Goal: Transaction & Acquisition: Purchase product/service

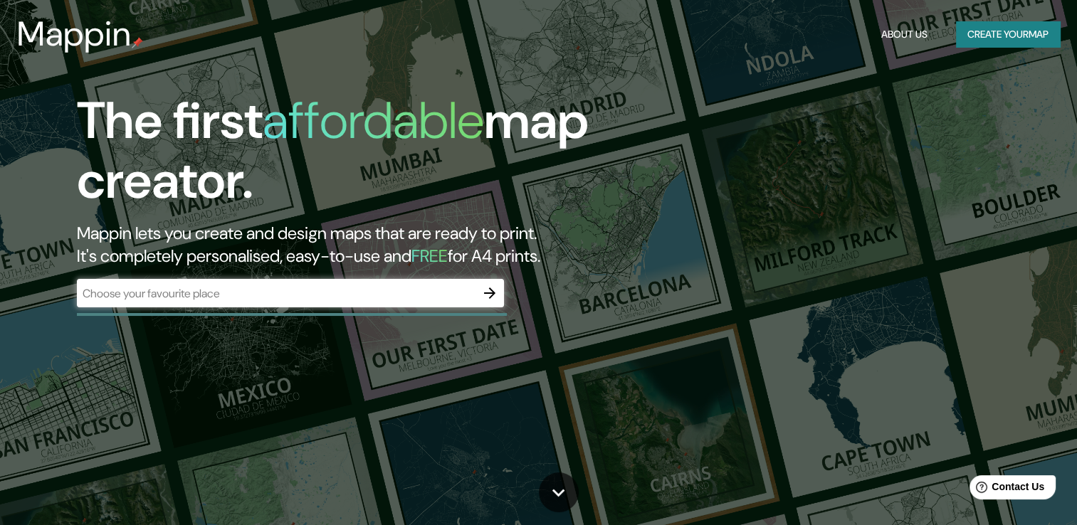
click at [267, 303] on div "​" at bounding box center [290, 293] width 427 height 28
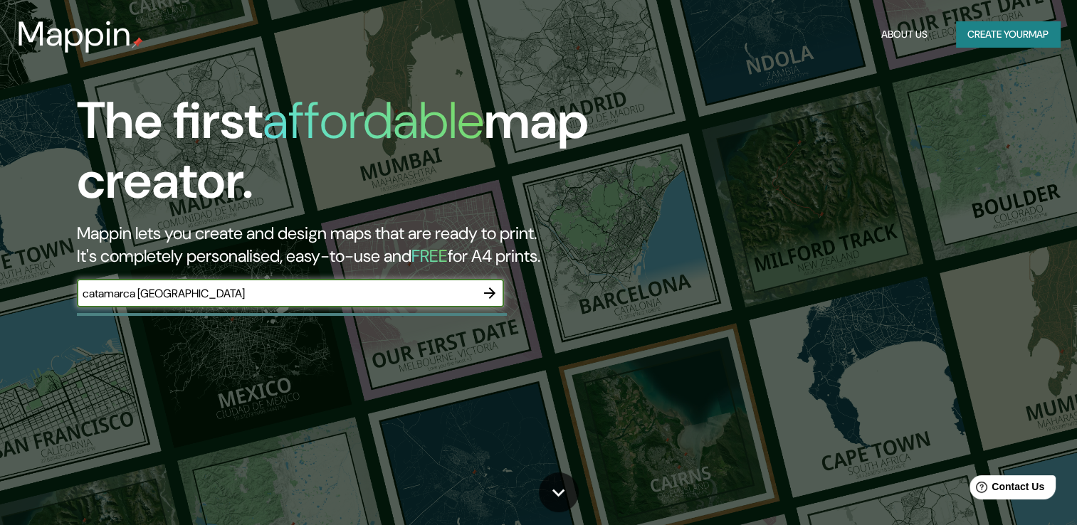
type input "catamarca [GEOGRAPHIC_DATA]"
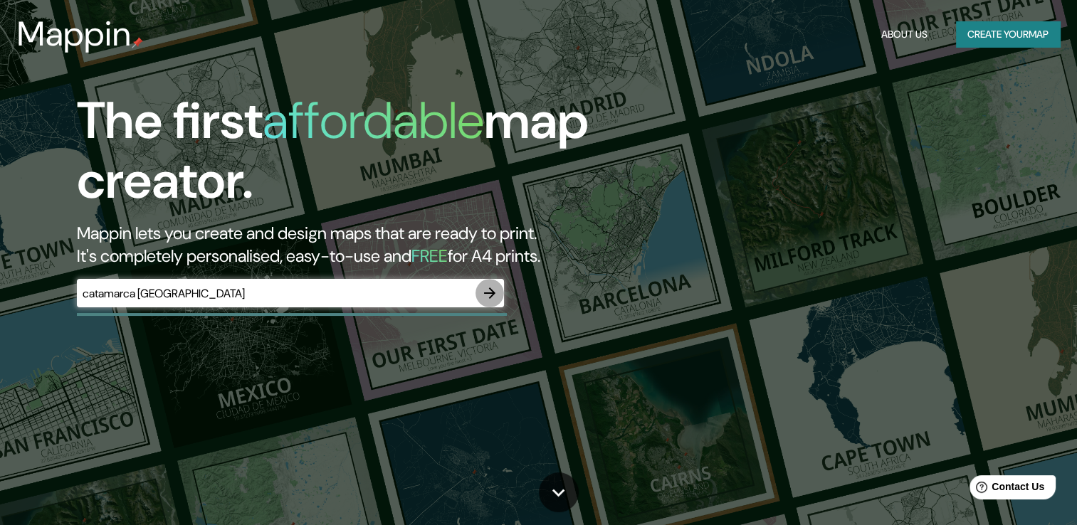
click at [489, 291] on icon "button" at bounding box center [489, 293] width 17 height 17
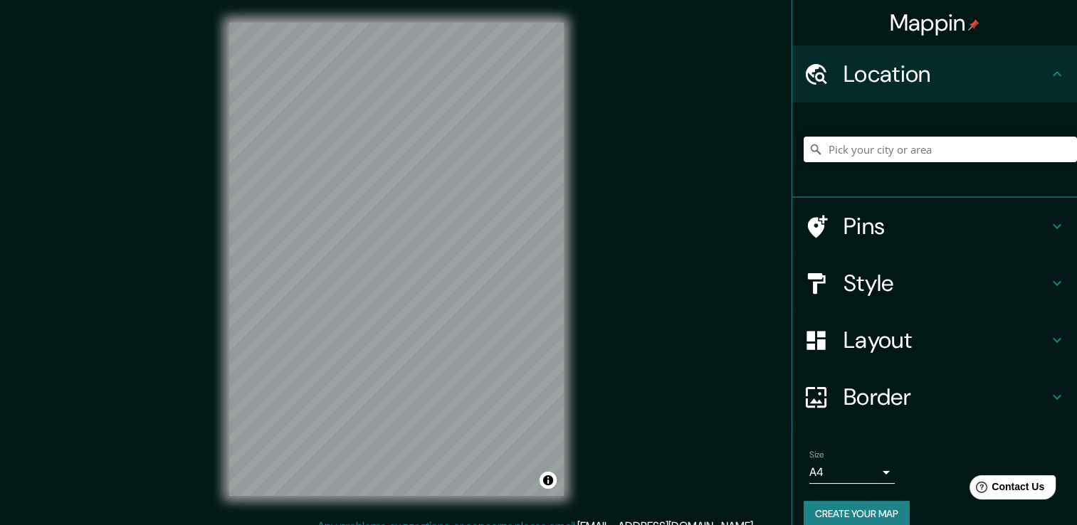
click at [846, 149] on input "Pick your city or area" at bounding box center [940, 150] width 273 height 26
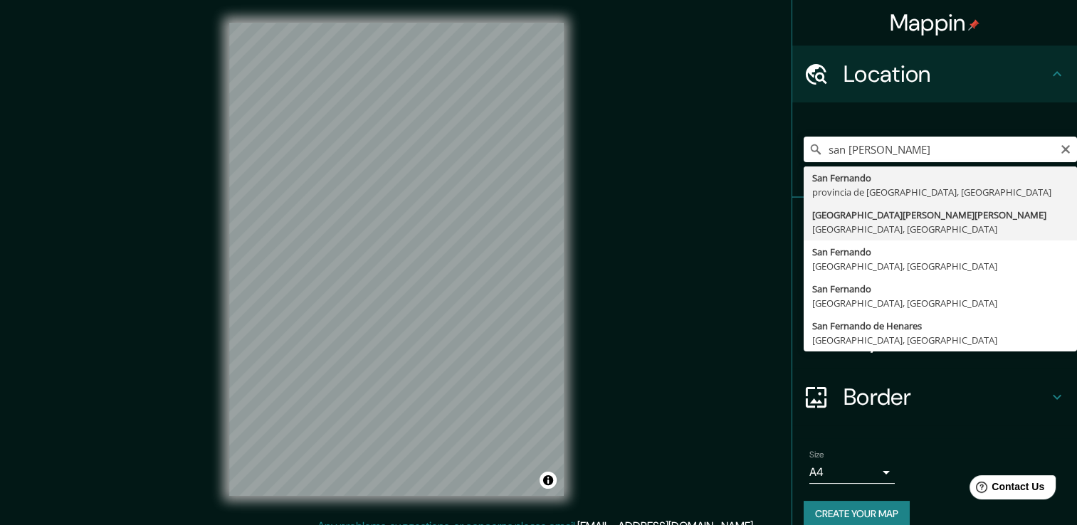
type input "[GEOGRAPHIC_DATA][PERSON_NAME][PERSON_NAME], [GEOGRAPHIC_DATA], [GEOGRAPHIC_DAT…"
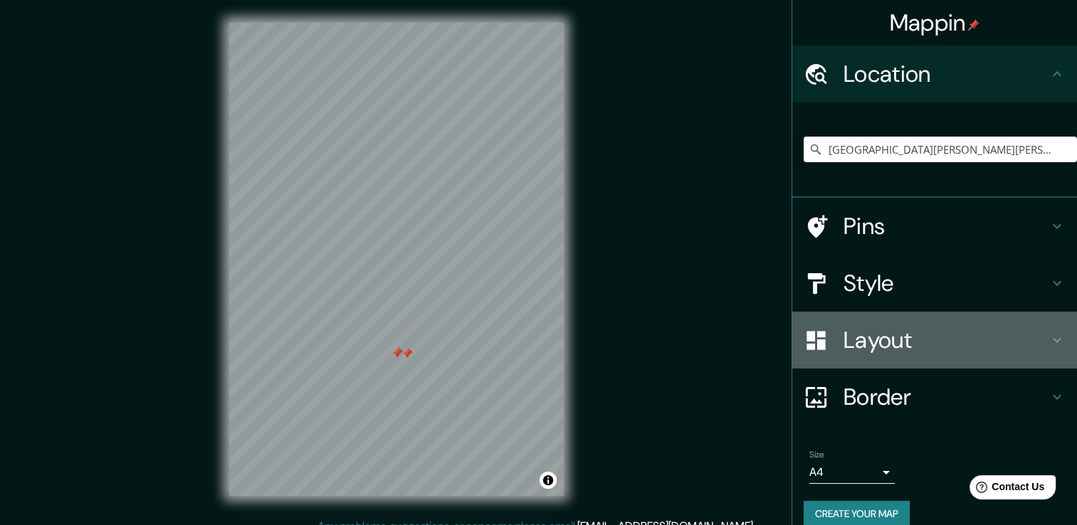
click at [886, 349] on h4 "Layout" at bounding box center [946, 340] width 205 height 28
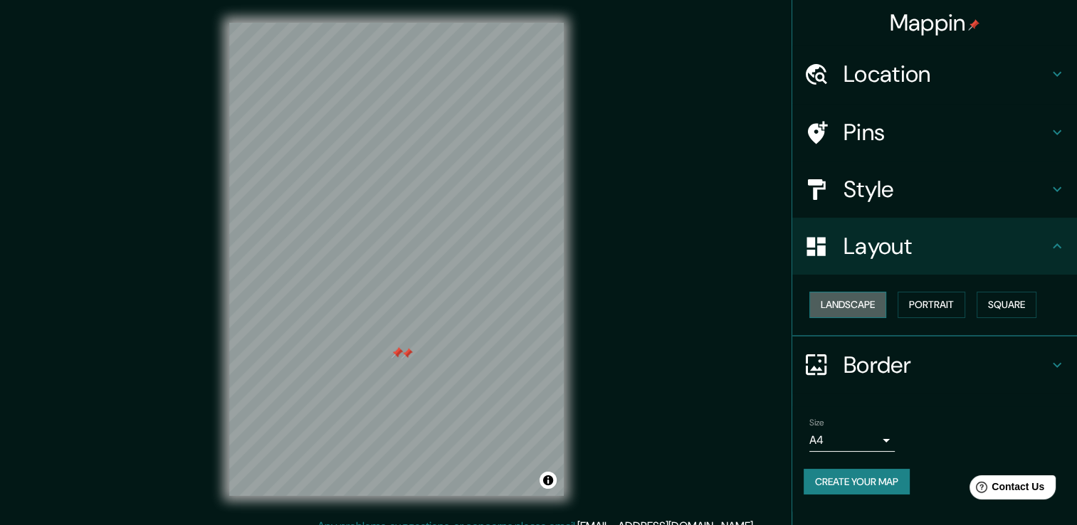
click at [883, 299] on button "Landscape" at bounding box center [847, 305] width 77 height 26
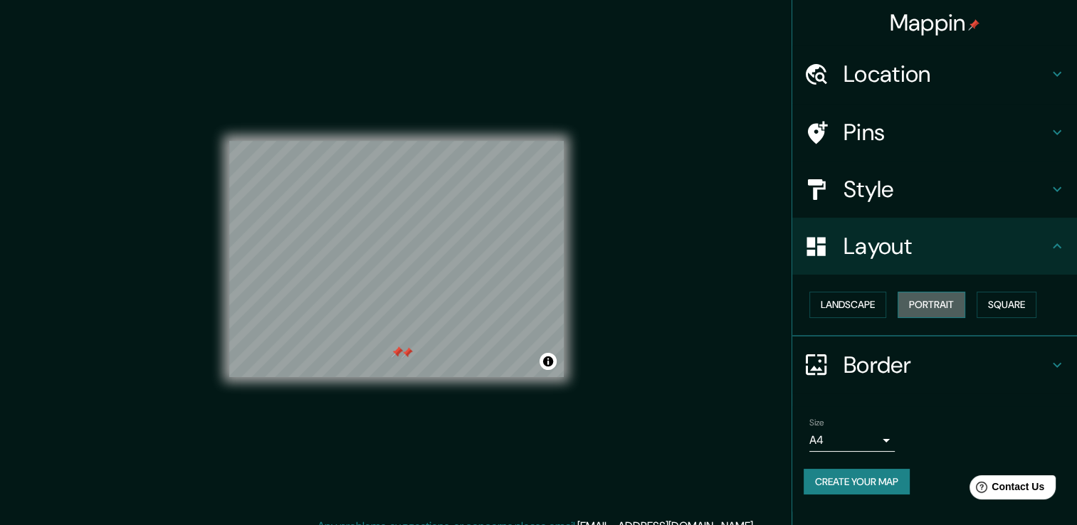
click at [931, 293] on button "Portrait" at bounding box center [932, 305] width 68 height 26
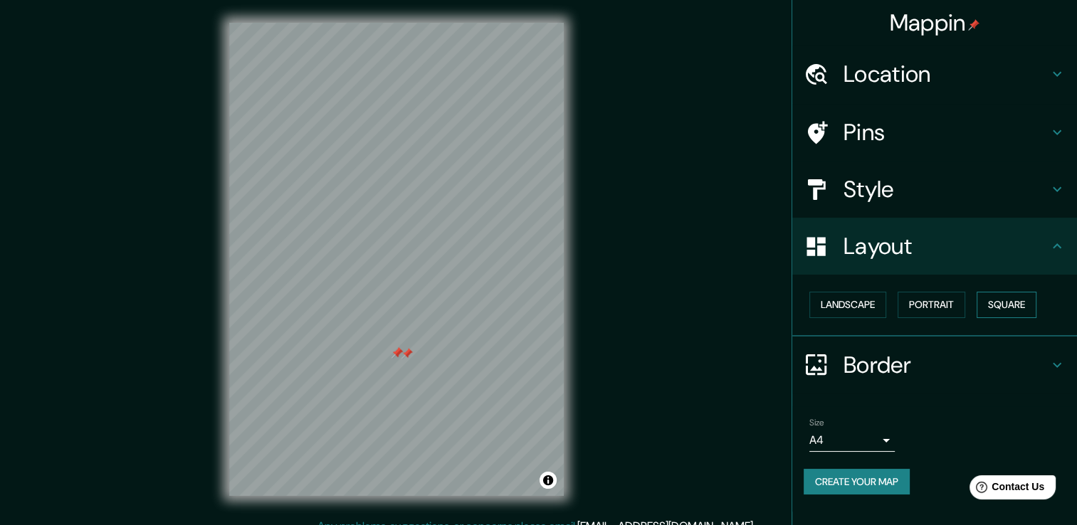
click at [1003, 301] on button "Square" at bounding box center [1007, 305] width 60 height 26
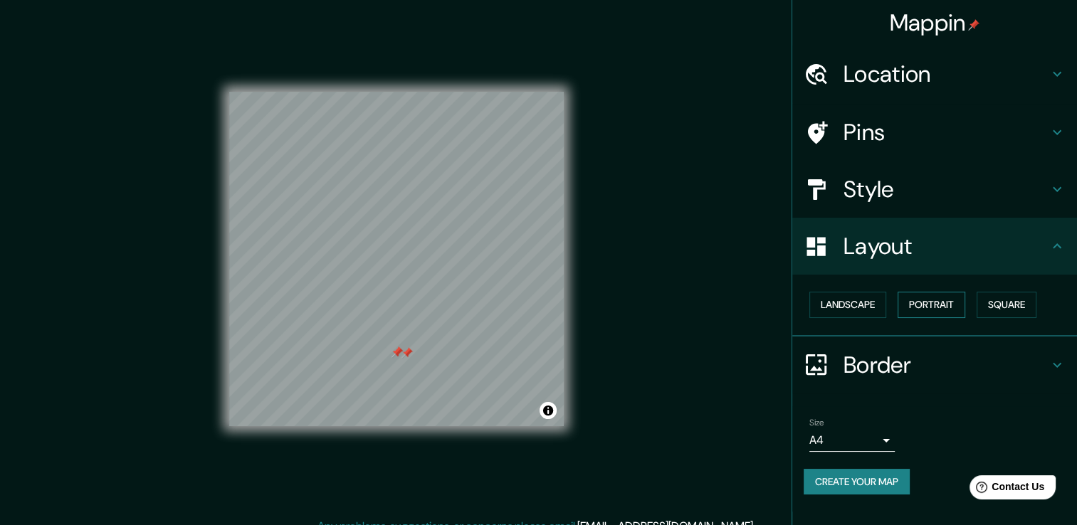
click at [953, 308] on button "Portrait" at bounding box center [932, 305] width 68 height 26
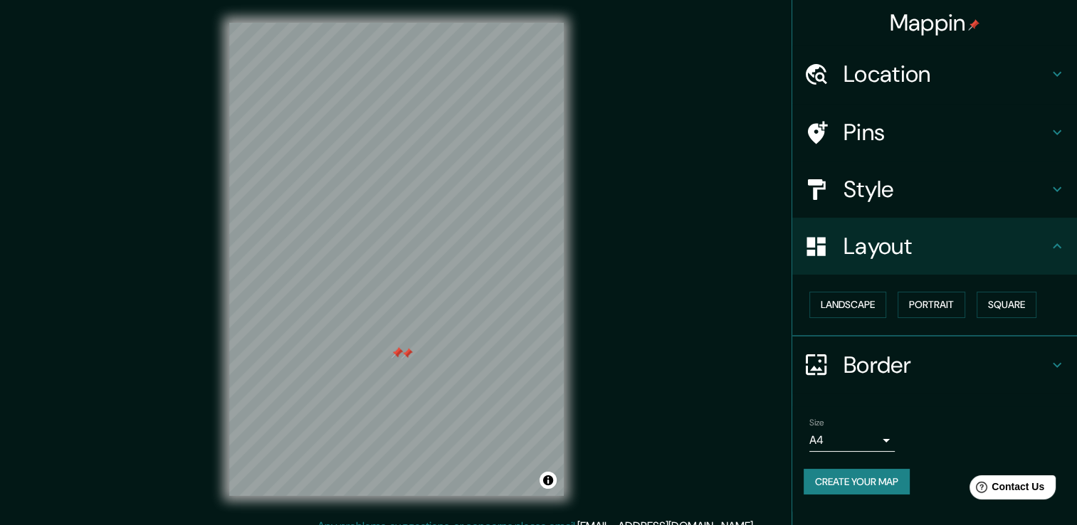
click at [947, 258] on h4 "Layout" at bounding box center [946, 246] width 205 height 28
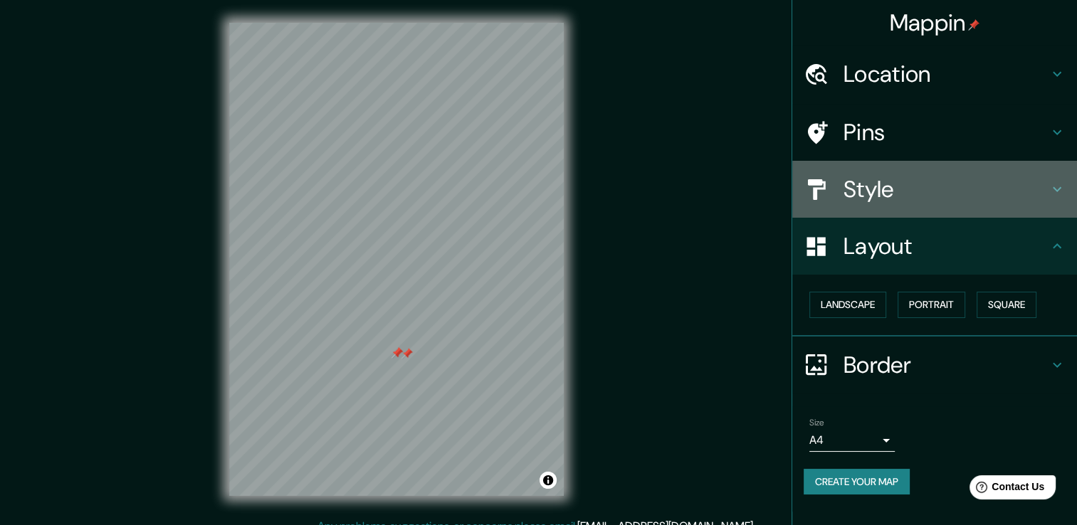
click at [948, 186] on h4 "Style" at bounding box center [946, 189] width 205 height 28
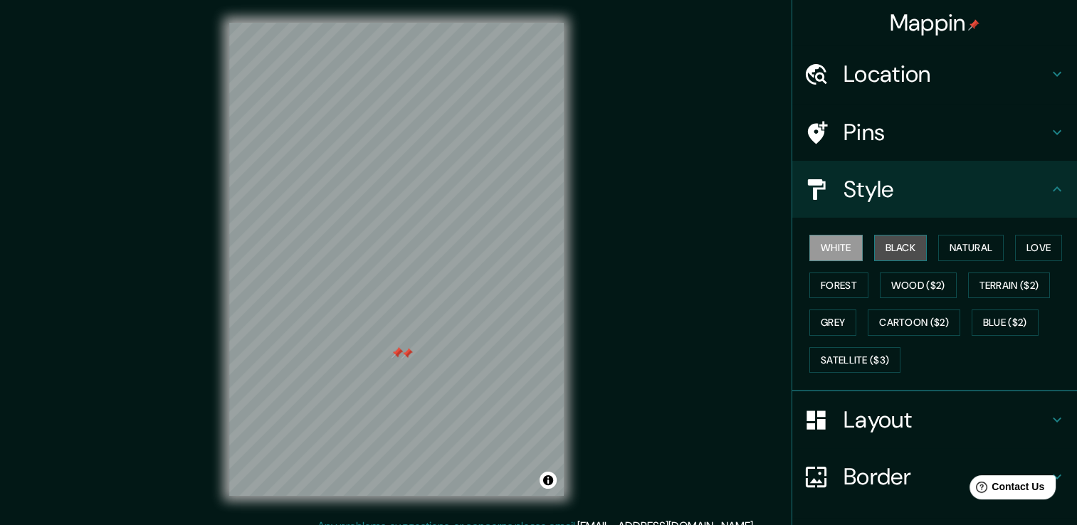
click at [886, 246] on button "Black" at bounding box center [900, 248] width 53 height 26
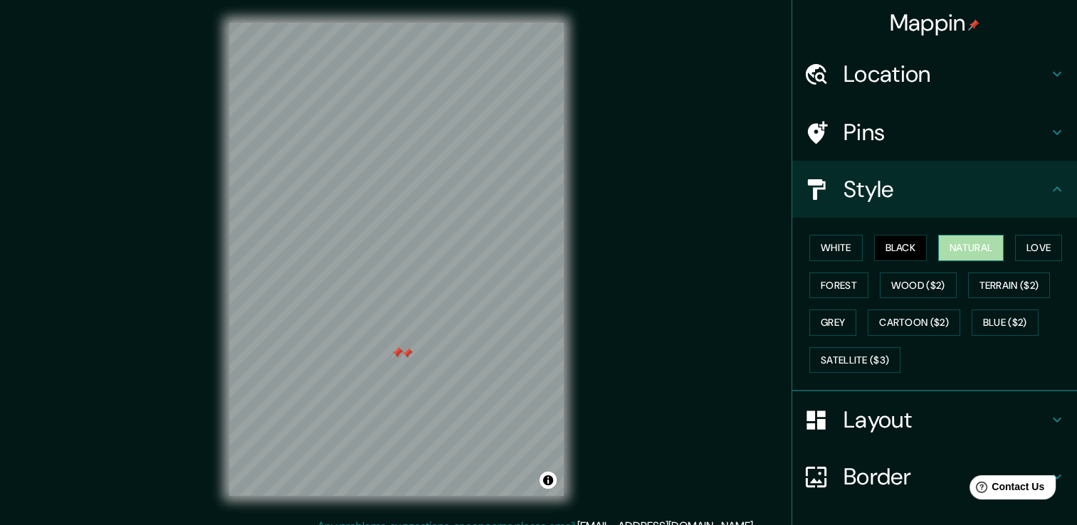
click at [953, 236] on button "Natural" at bounding box center [970, 248] width 65 height 26
click at [1020, 252] on button "Love" at bounding box center [1038, 248] width 47 height 26
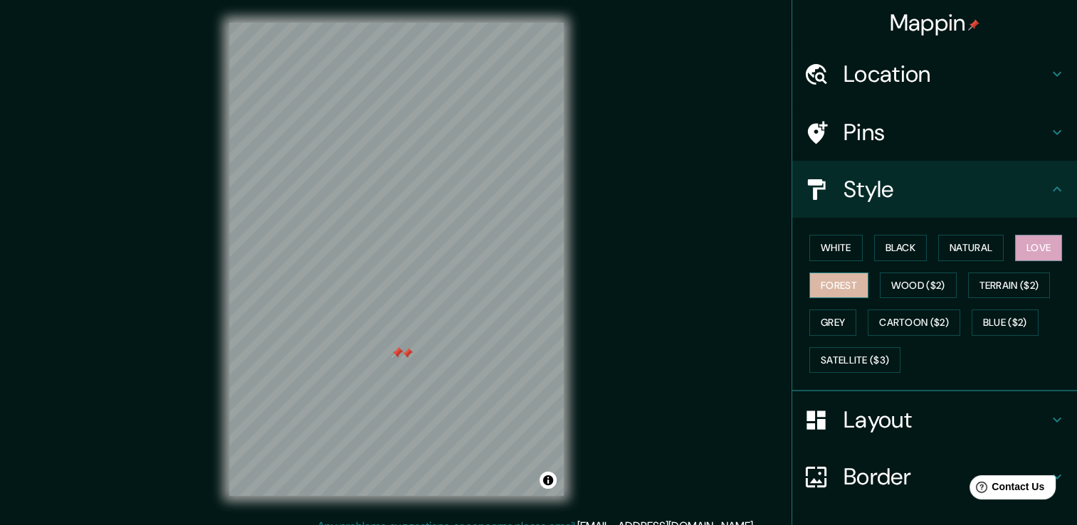
click at [838, 279] on button "Forest" at bounding box center [838, 286] width 59 height 26
click at [884, 283] on button "Wood ($2)" at bounding box center [918, 286] width 77 height 26
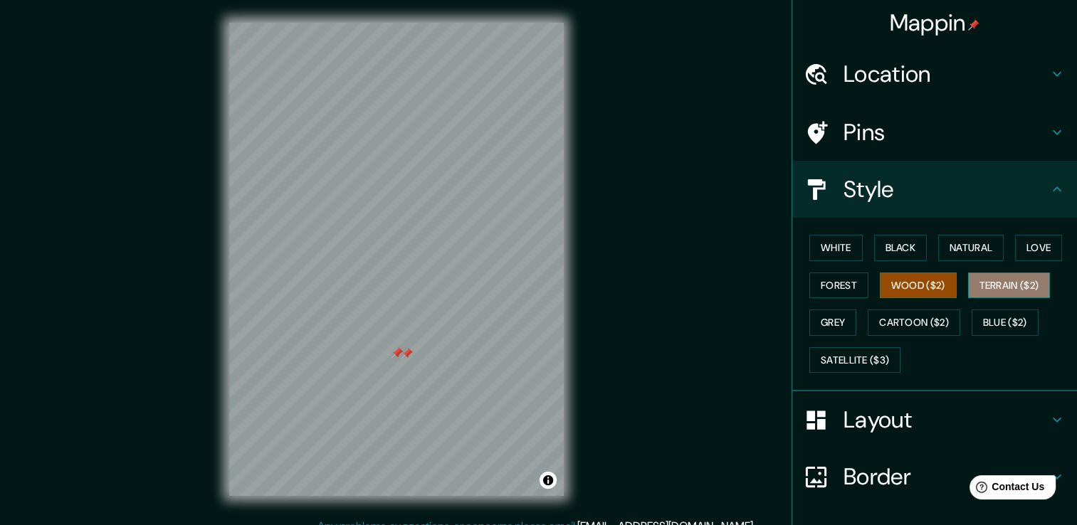
click at [968, 283] on button "Terrain ($2)" at bounding box center [1009, 286] width 83 height 26
click at [921, 279] on button "Wood ($2)" at bounding box center [918, 286] width 77 height 26
click at [920, 325] on button "Cartoon ($2)" at bounding box center [914, 323] width 93 height 26
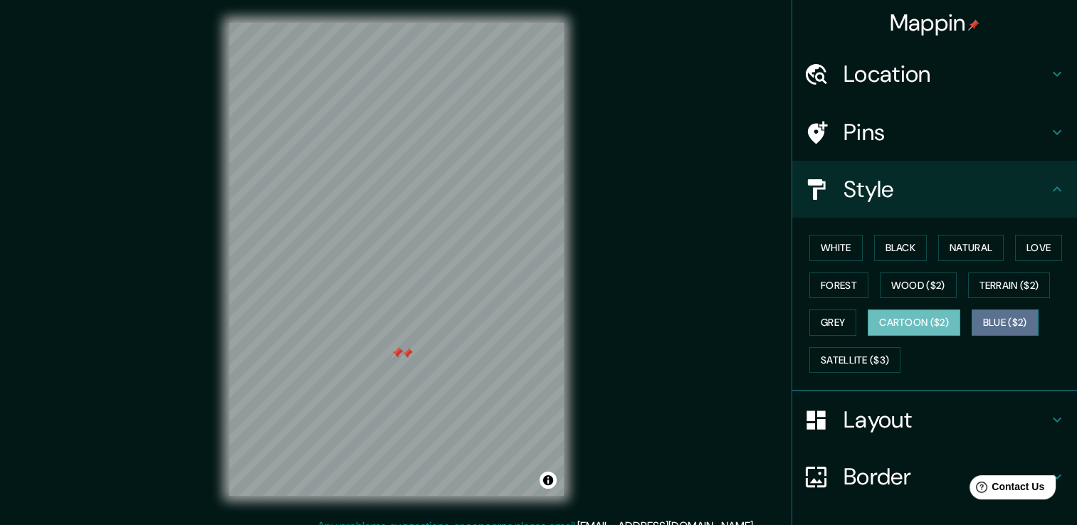
click at [995, 310] on button "Blue ($2)" at bounding box center [1005, 323] width 67 height 26
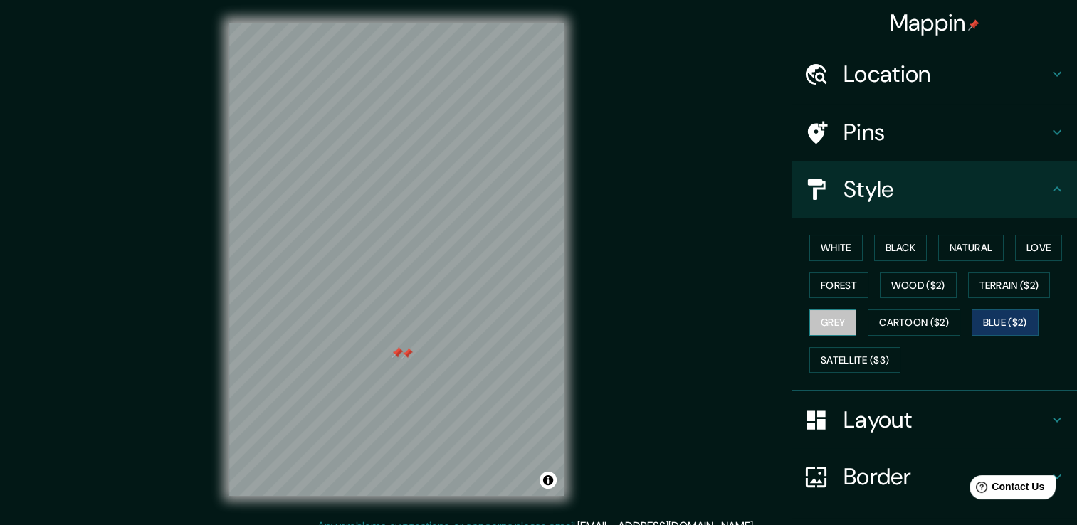
click at [829, 313] on button "Grey" at bounding box center [832, 323] width 47 height 26
click at [826, 273] on button "Forest" at bounding box center [838, 286] width 59 height 26
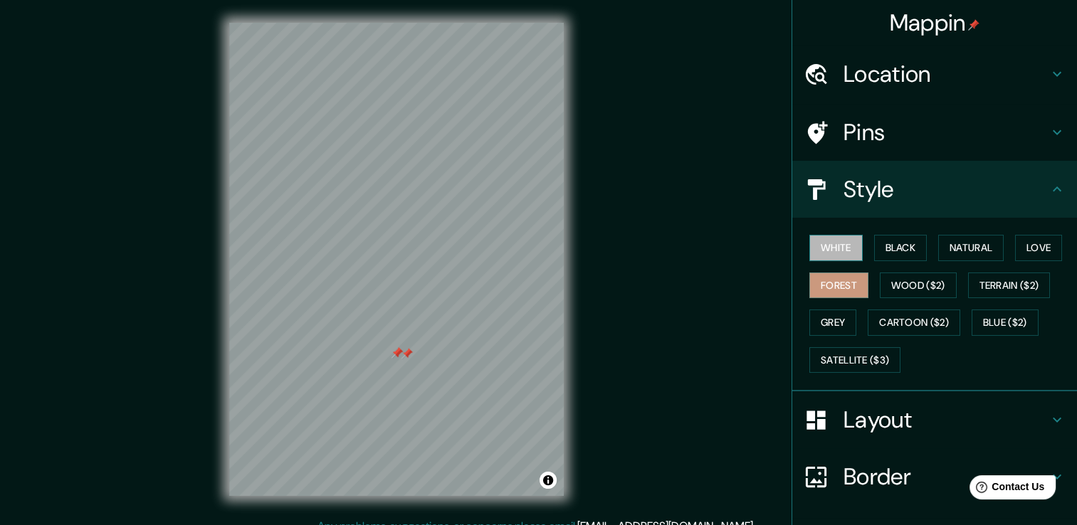
click at [832, 249] on button "White" at bounding box center [835, 248] width 53 height 26
click at [404, 352] on div at bounding box center [407, 353] width 11 height 11
click at [398, 360] on div at bounding box center [399, 357] width 11 height 11
click at [401, 357] on div at bounding box center [397, 352] width 11 height 11
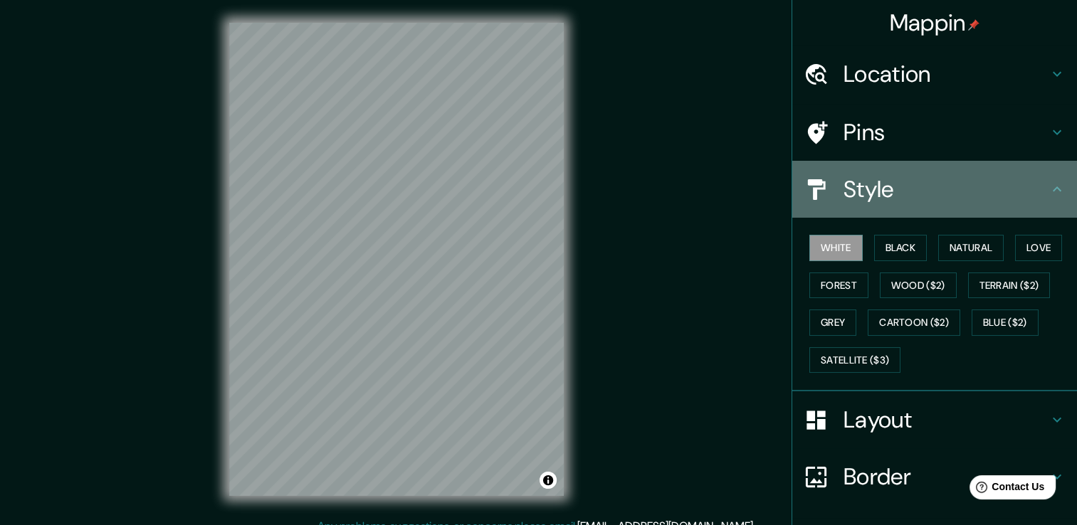
click at [1053, 187] on icon at bounding box center [1057, 189] width 9 height 5
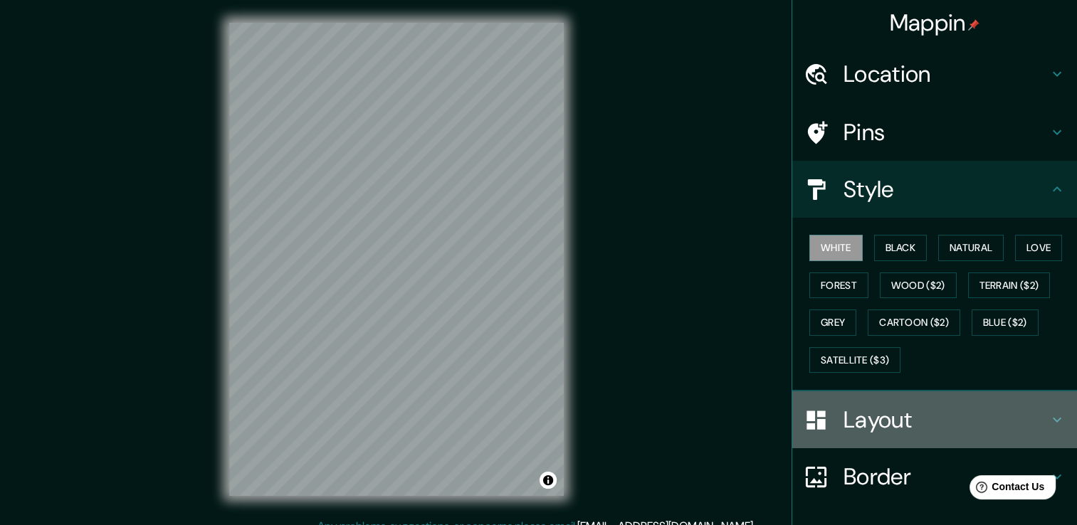
click at [1023, 416] on h4 "Layout" at bounding box center [946, 420] width 205 height 28
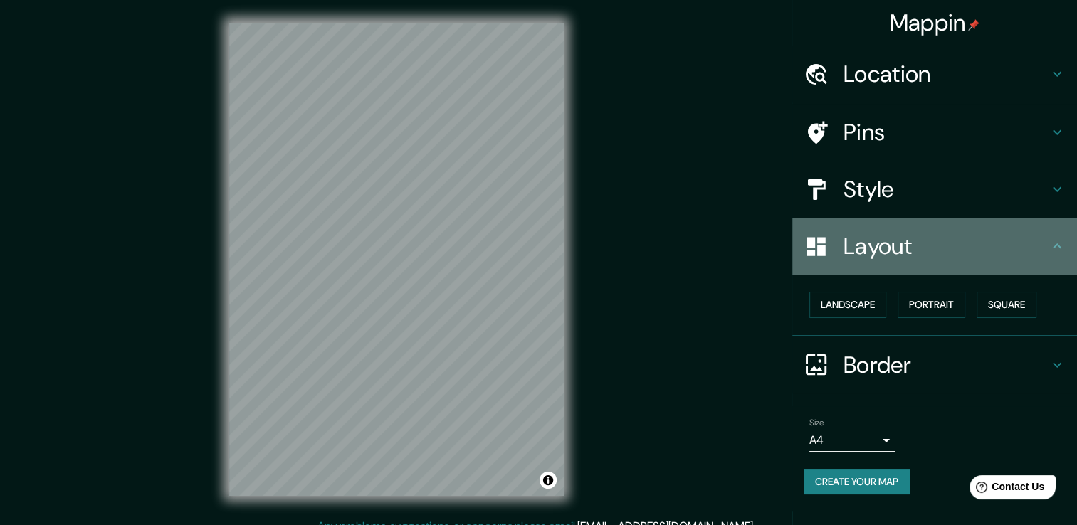
click at [1039, 266] on div "Layout" at bounding box center [934, 246] width 285 height 57
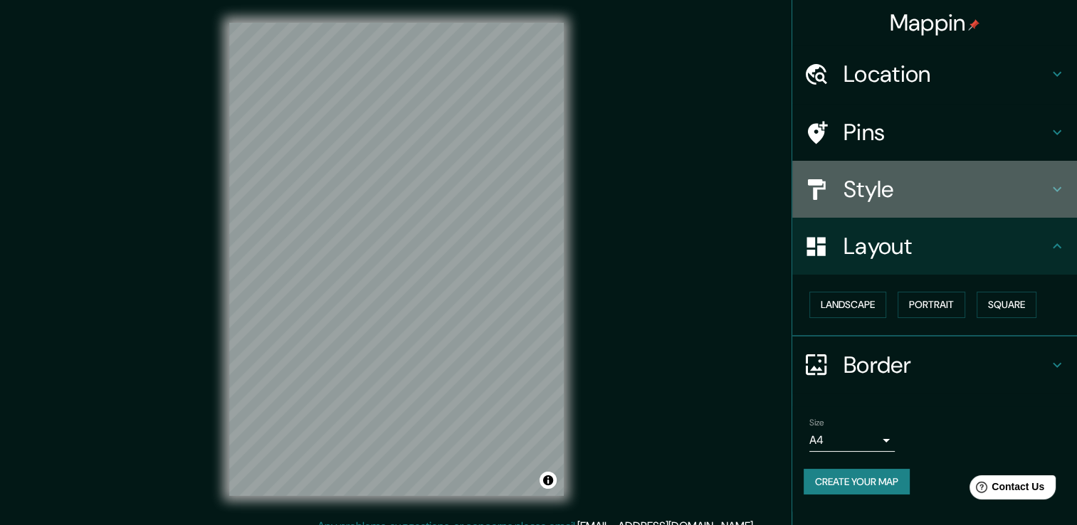
click at [1048, 201] on div "Style" at bounding box center [934, 189] width 285 height 57
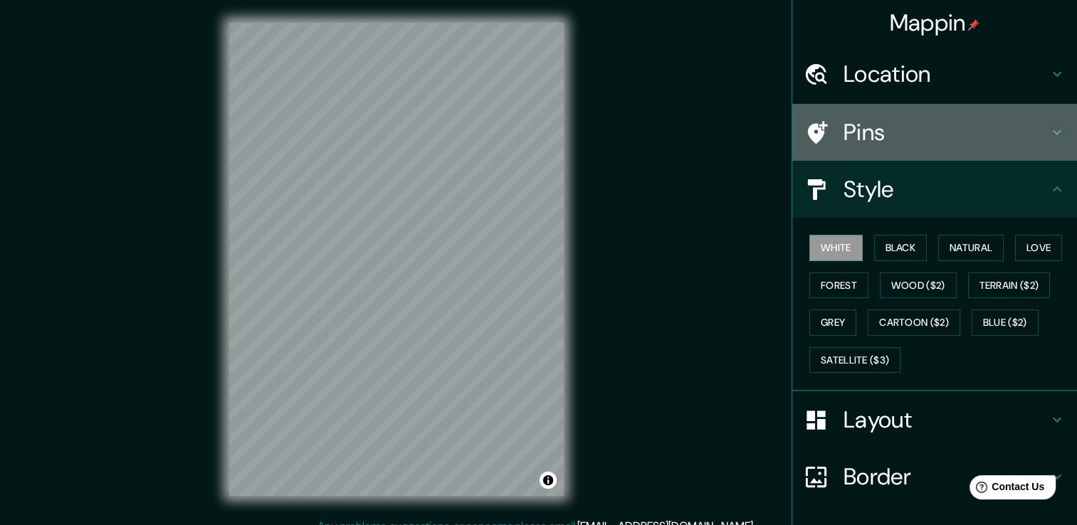
click at [1051, 140] on icon at bounding box center [1057, 132] width 17 height 17
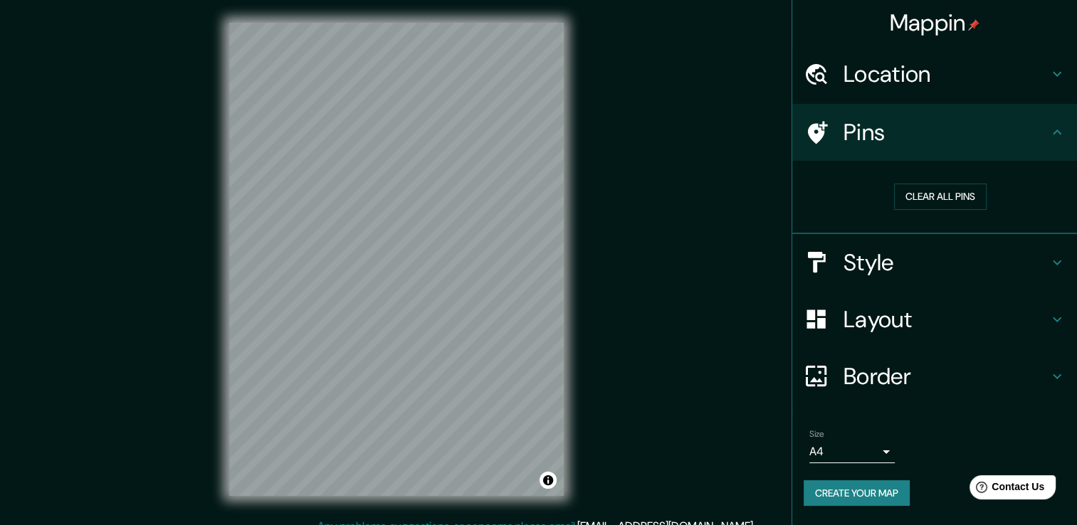
click at [1049, 88] on div "Location" at bounding box center [934, 74] width 285 height 57
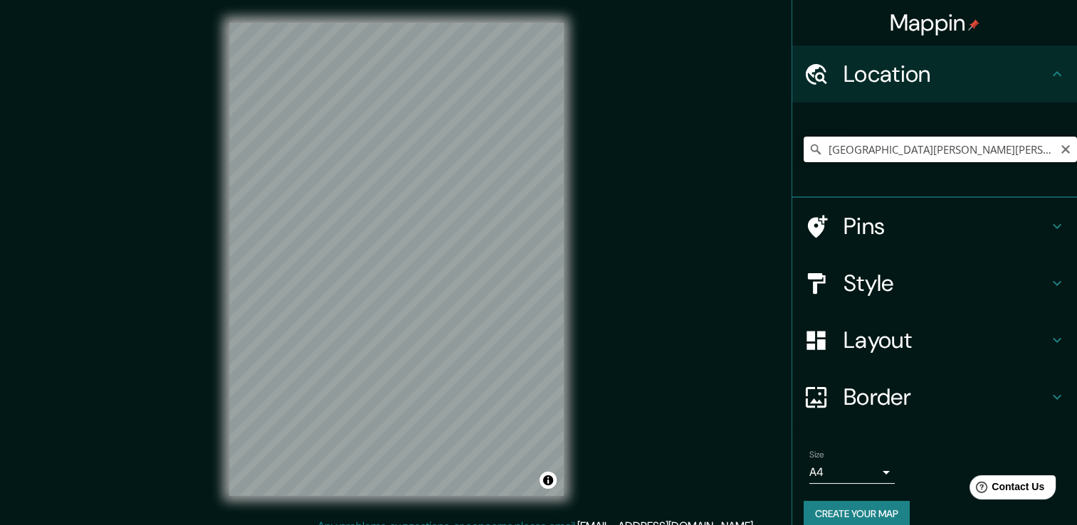
click at [920, 150] on input "[GEOGRAPHIC_DATA][PERSON_NAME][PERSON_NAME], [GEOGRAPHIC_DATA], [GEOGRAPHIC_DAT…" at bounding box center [940, 150] width 273 height 26
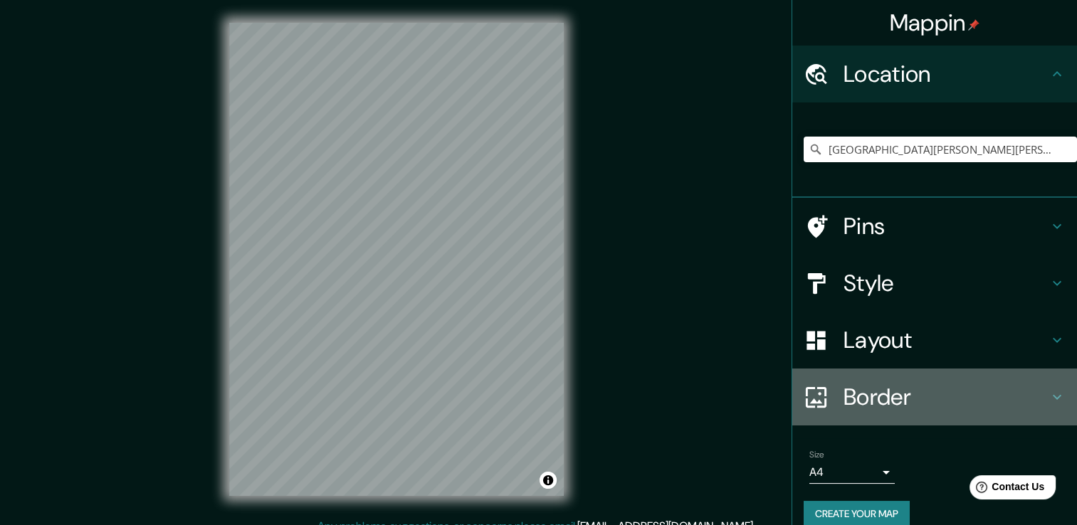
click at [1049, 405] on icon at bounding box center [1057, 397] width 17 height 17
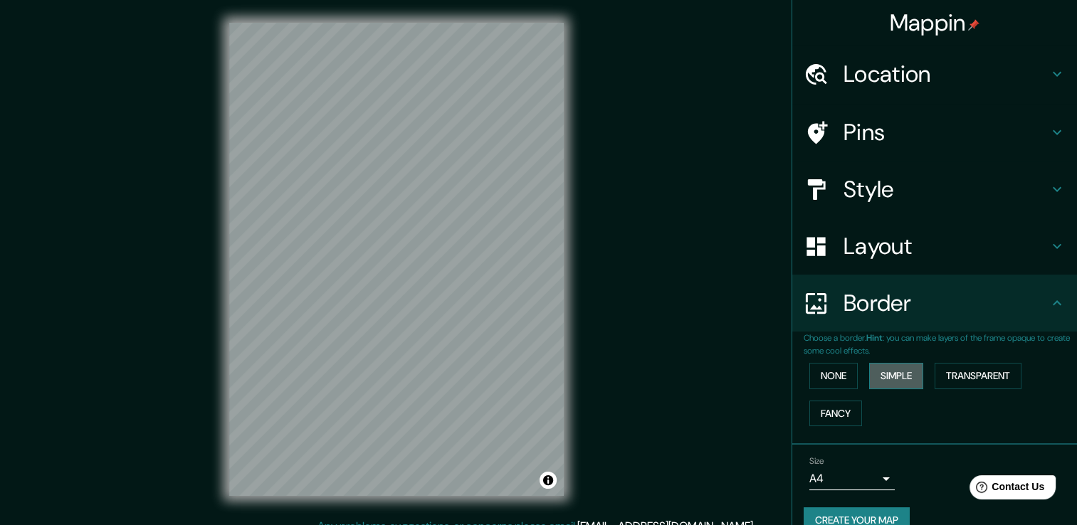
click at [903, 374] on button "Simple" at bounding box center [896, 376] width 54 height 26
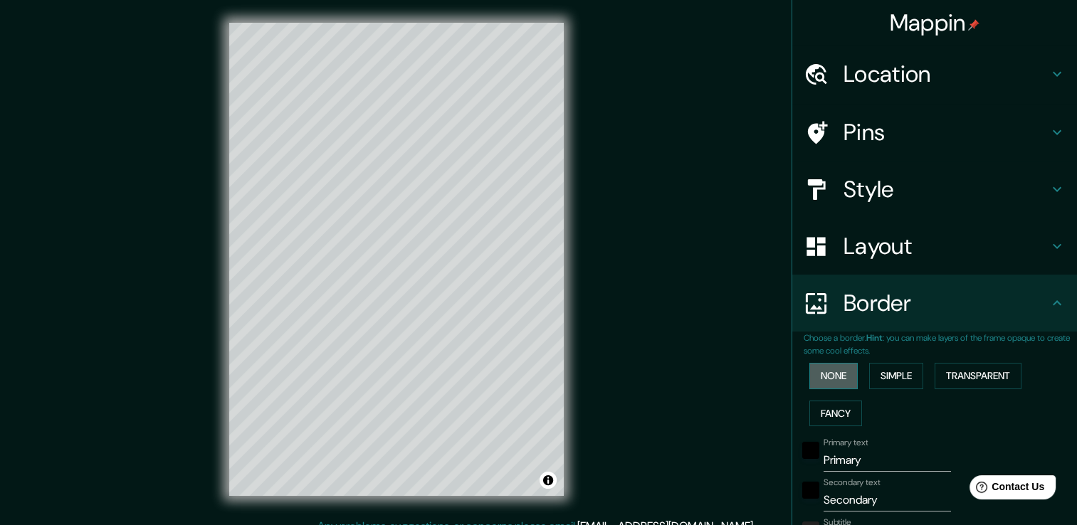
click at [831, 376] on button "None" at bounding box center [833, 376] width 48 height 26
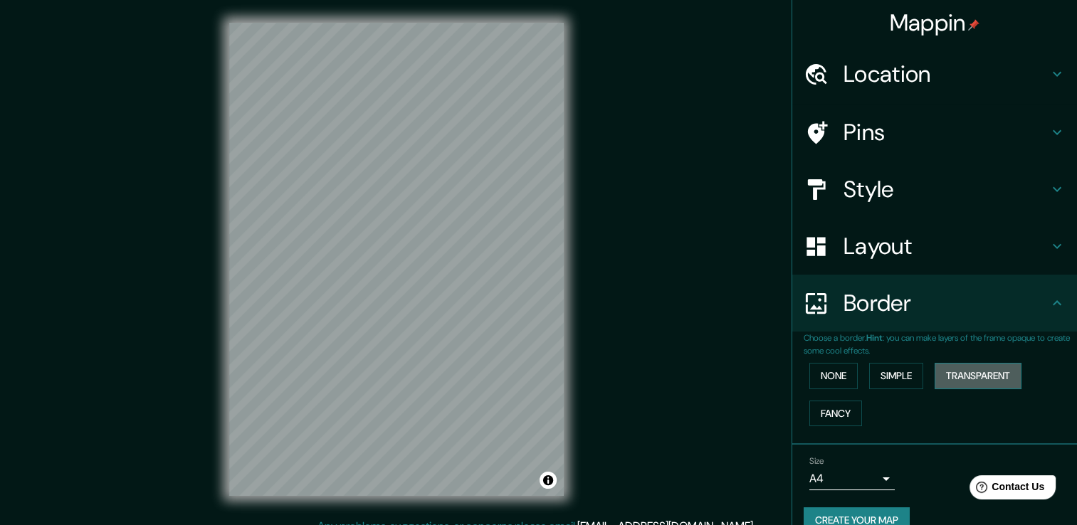
click at [976, 363] on button "Transparent" at bounding box center [978, 376] width 87 height 26
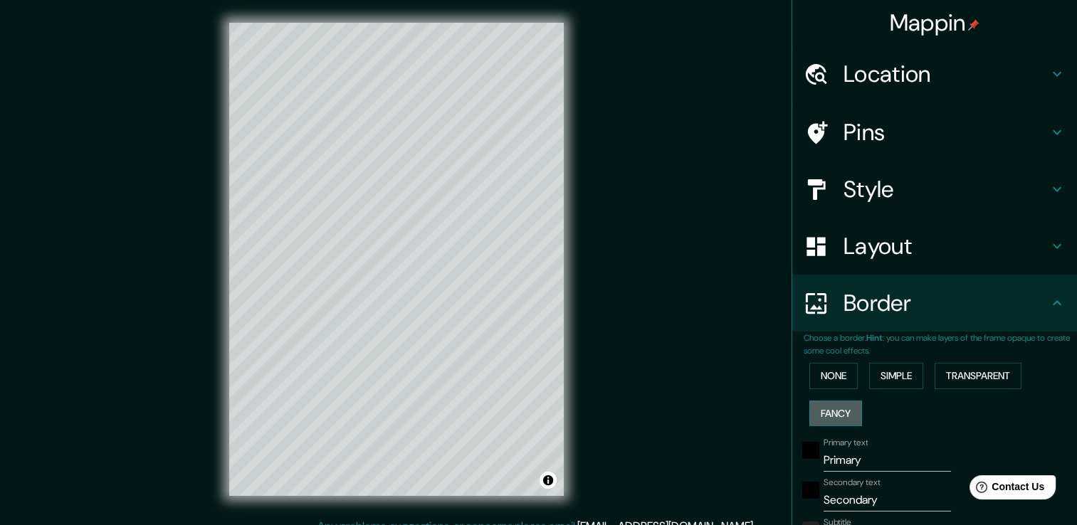
click at [824, 411] on button "Fancy" at bounding box center [835, 414] width 53 height 26
click at [826, 366] on button "None" at bounding box center [833, 376] width 48 height 26
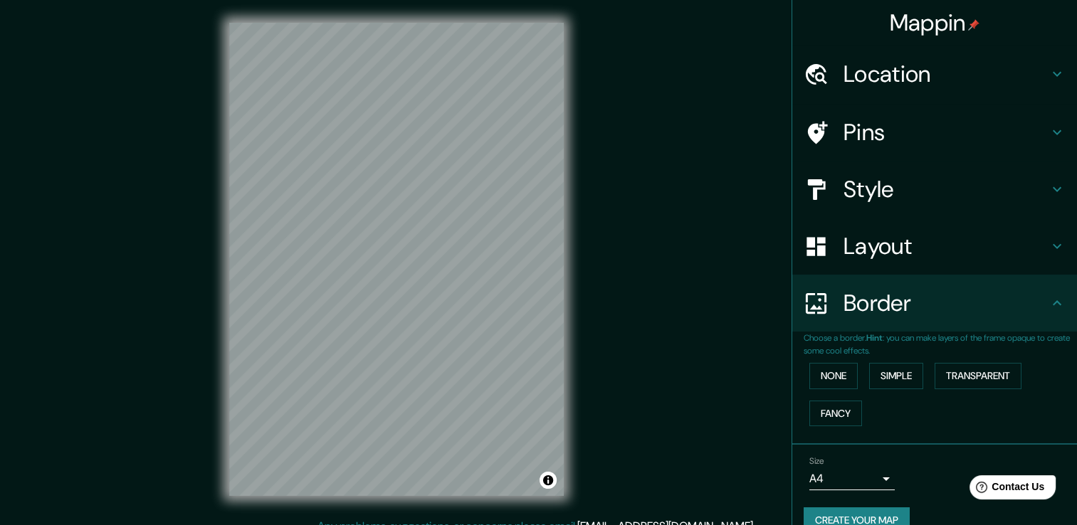
scroll to position [23, 0]
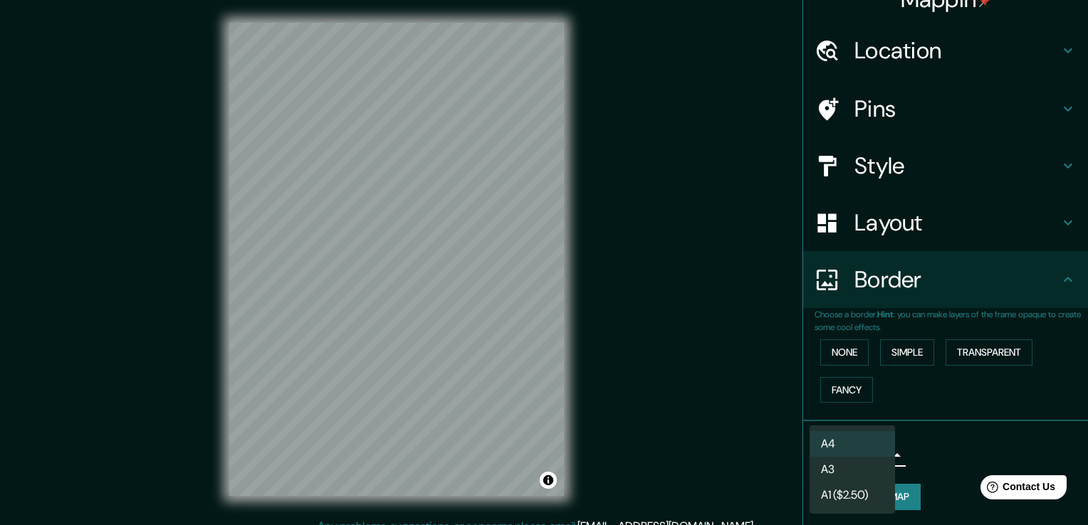
click at [864, 454] on body "Mappin Location [GEOGRAPHIC_DATA][PERSON_NAME][PERSON_NAME], [GEOGRAPHIC_DATA],…" at bounding box center [544, 262] width 1088 height 525
click at [857, 480] on li "A3" at bounding box center [851, 470] width 85 height 26
click at [849, 456] on body "Mappin Location [GEOGRAPHIC_DATA][PERSON_NAME][PERSON_NAME], [GEOGRAPHIC_DATA],…" at bounding box center [544, 262] width 1088 height 525
click at [843, 451] on li "A4" at bounding box center [851, 444] width 85 height 26
type input "single"
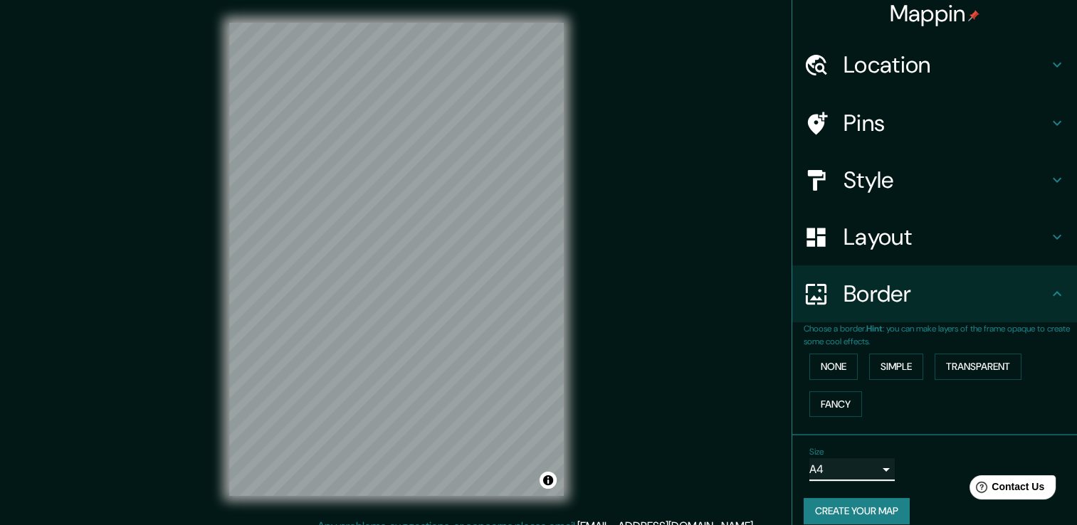
scroll to position [0, 0]
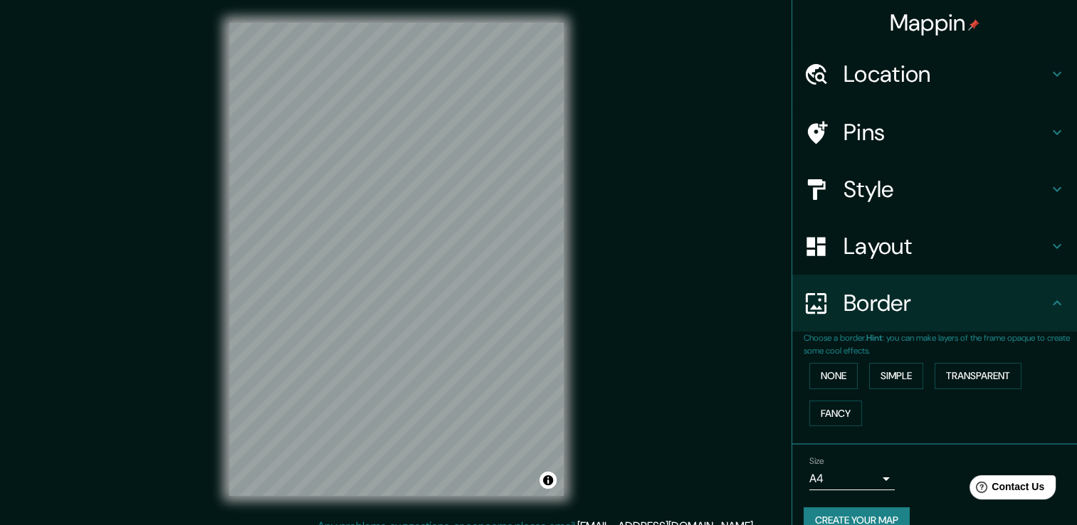
click at [1076, 505] on html "Mappin Location [GEOGRAPHIC_DATA][PERSON_NAME][PERSON_NAME], [GEOGRAPHIC_DATA],…" at bounding box center [538, 262] width 1077 height 525
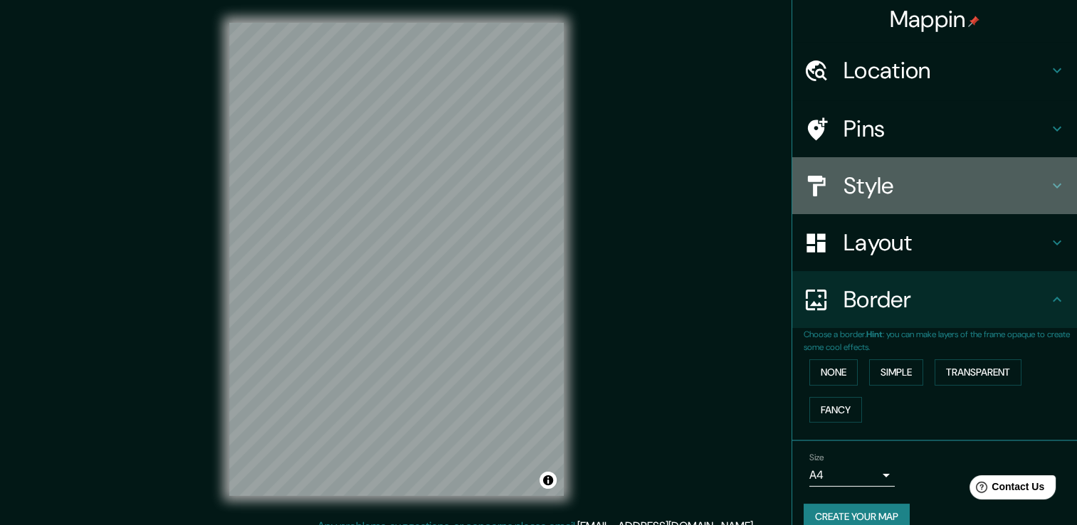
click at [916, 194] on h4 "Style" at bounding box center [946, 186] width 205 height 28
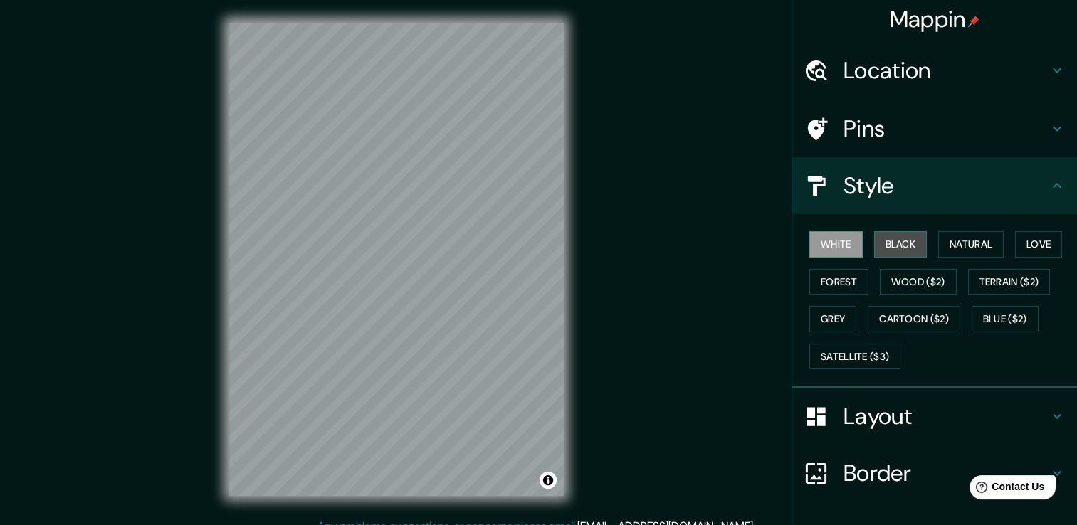
click at [891, 244] on button "Black" at bounding box center [900, 244] width 53 height 26
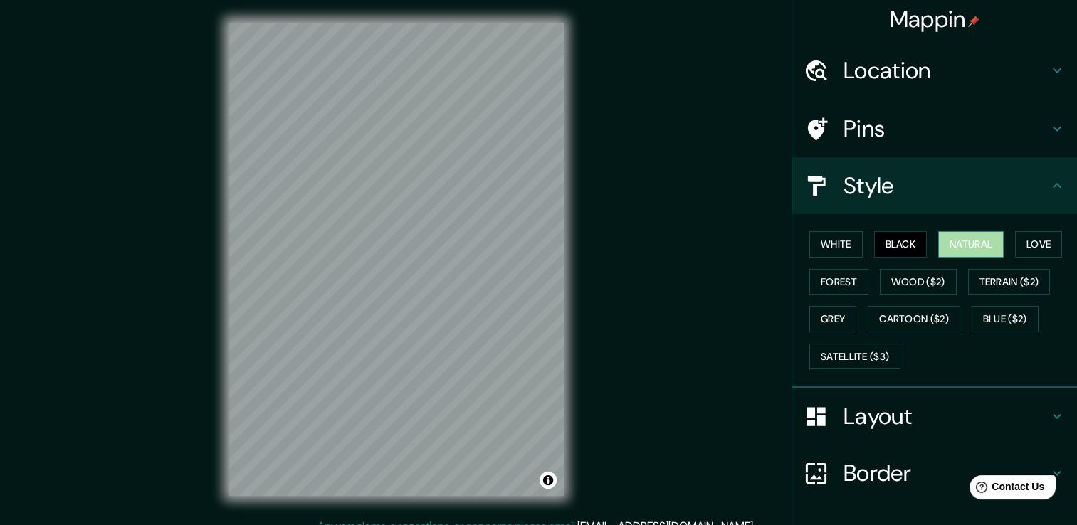
click at [940, 231] on button "Natural" at bounding box center [970, 244] width 65 height 26
click at [1051, 243] on button "Love" at bounding box center [1038, 244] width 47 height 26
click at [974, 243] on button "Natural" at bounding box center [970, 244] width 65 height 26
click at [821, 280] on button "Forest" at bounding box center [838, 282] width 59 height 26
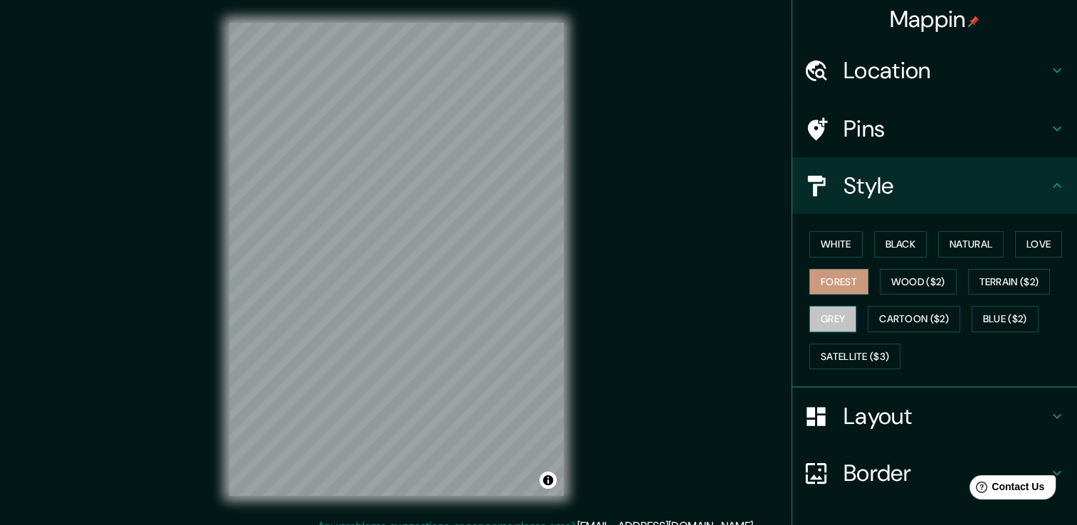
click at [817, 310] on button "Grey" at bounding box center [832, 319] width 47 height 26
click at [891, 313] on button "Cartoon ($2)" at bounding box center [914, 319] width 93 height 26
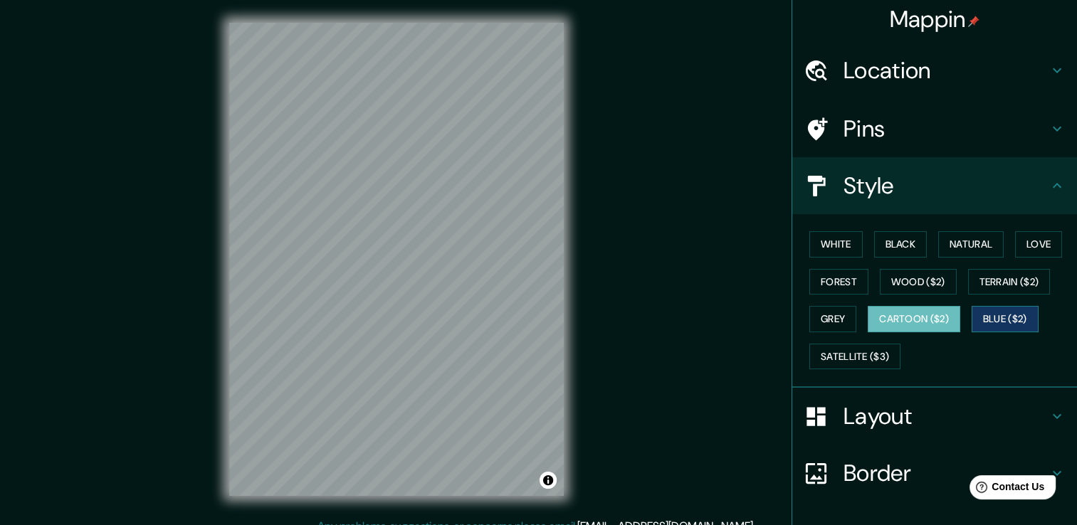
click at [972, 314] on button "Blue ($2)" at bounding box center [1005, 319] width 67 height 26
click at [926, 308] on button "Cartoon ($2)" at bounding box center [914, 319] width 93 height 26
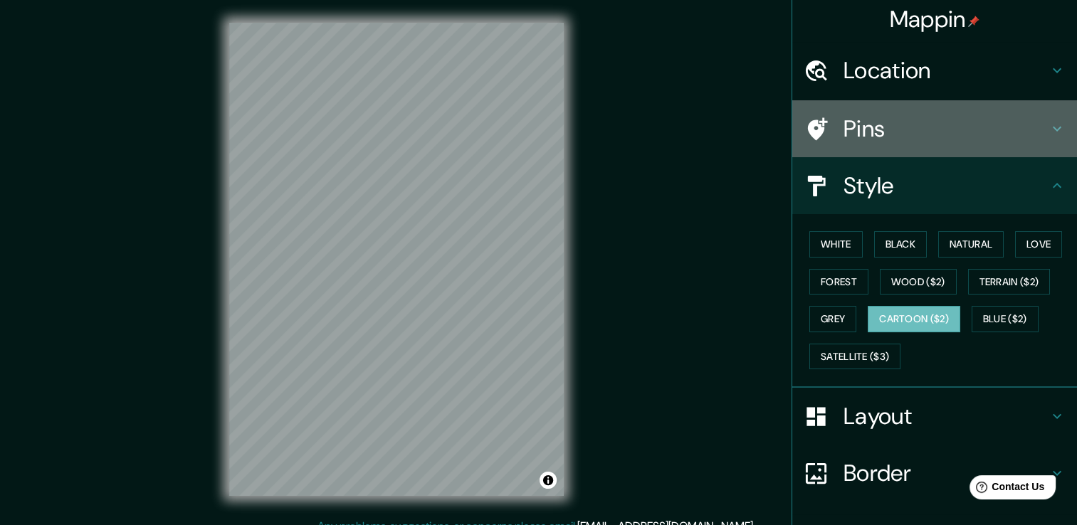
click at [871, 131] on h4 "Pins" at bounding box center [946, 129] width 205 height 28
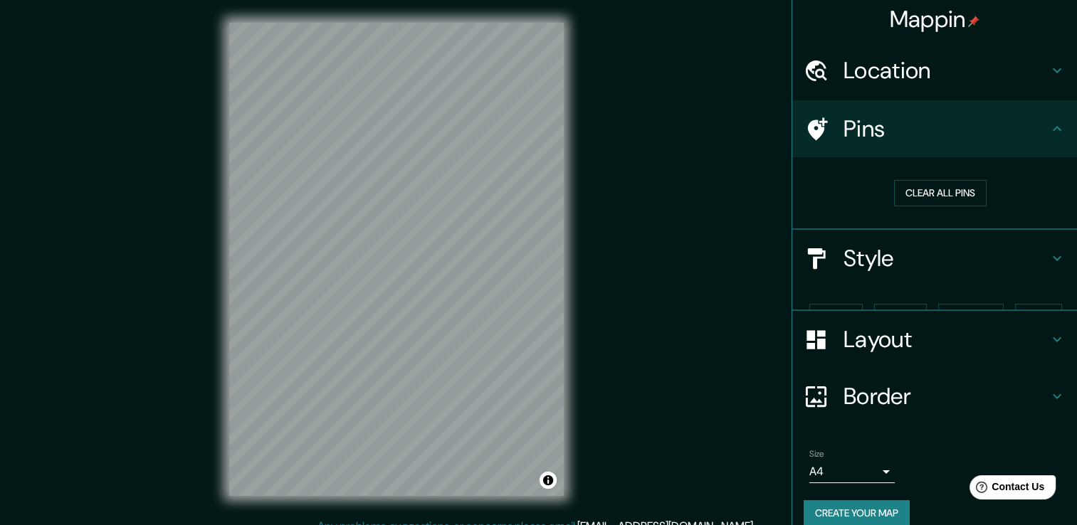
scroll to position [0, 0]
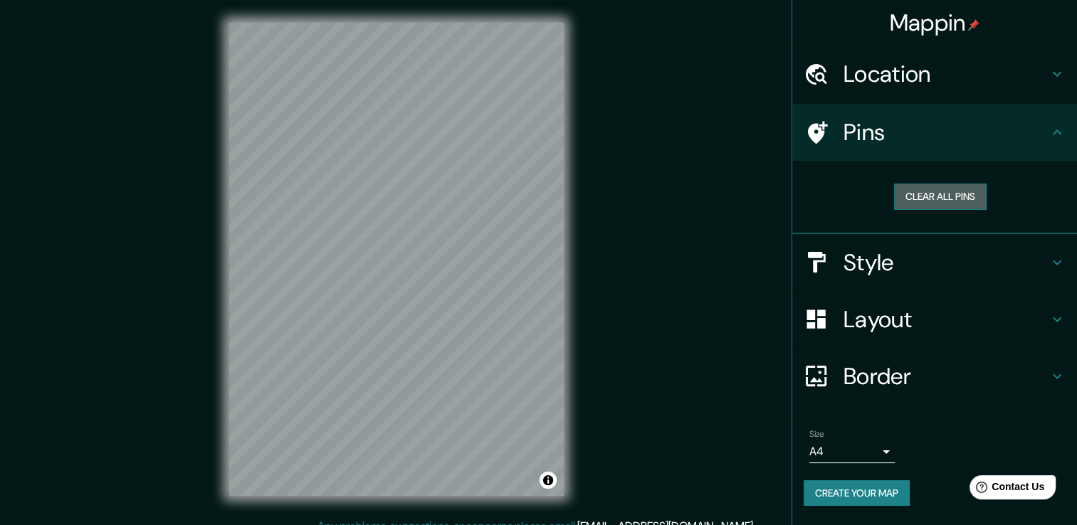
click at [913, 188] on button "Clear all pins" at bounding box center [940, 197] width 93 height 26
click at [937, 187] on button "Clear all pins" at bounding box center [940, 197] width 93 height 26
click at [886, 498] on button "Create your map" at bounding box center [857, 494] width 106 height 26
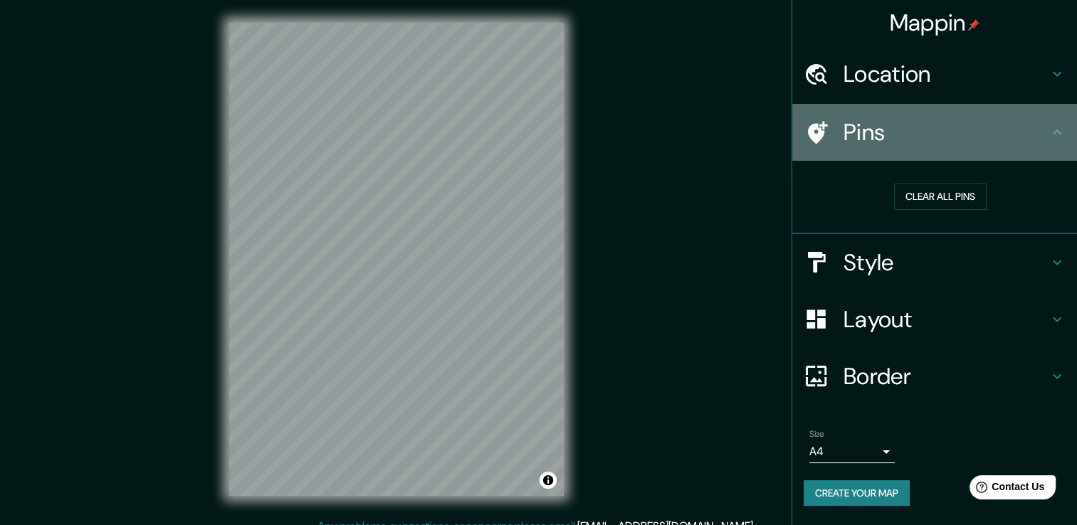
click at [1064, 124] on icon at bounding box center [1057, 132] width 17 height 17
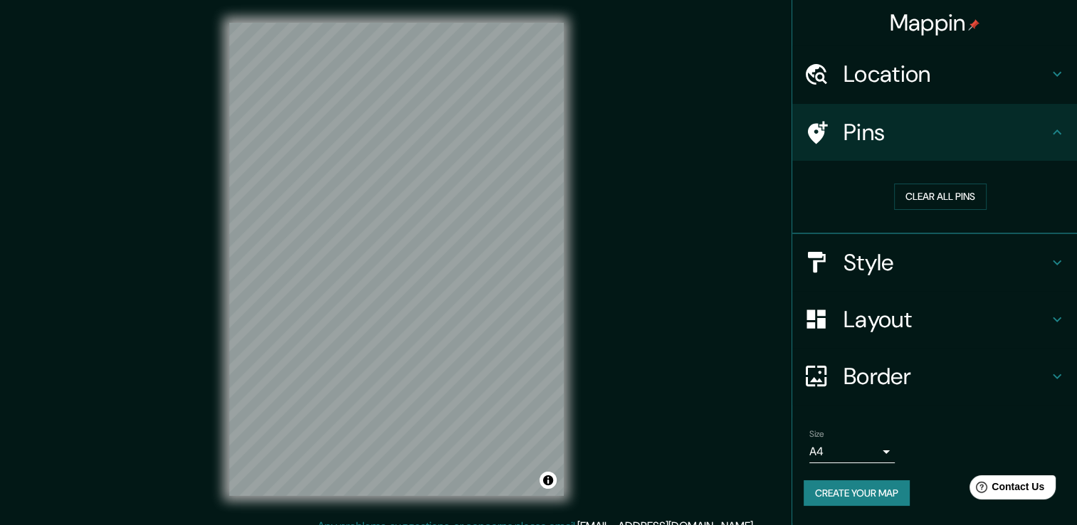
click at [1042, 279] on div "Style" at bounding box center [934, 262] width 285 height 57
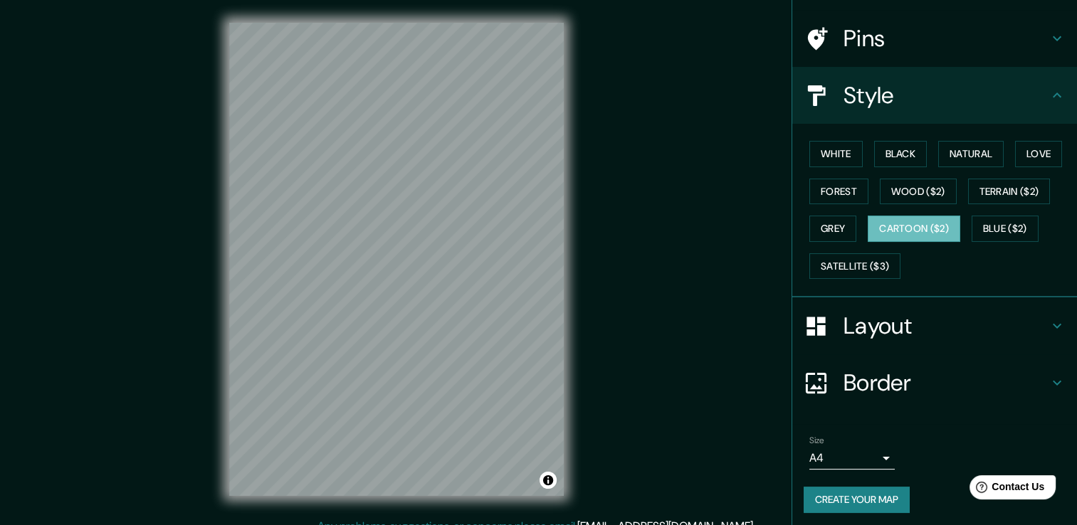
scroll to position [96, 0]
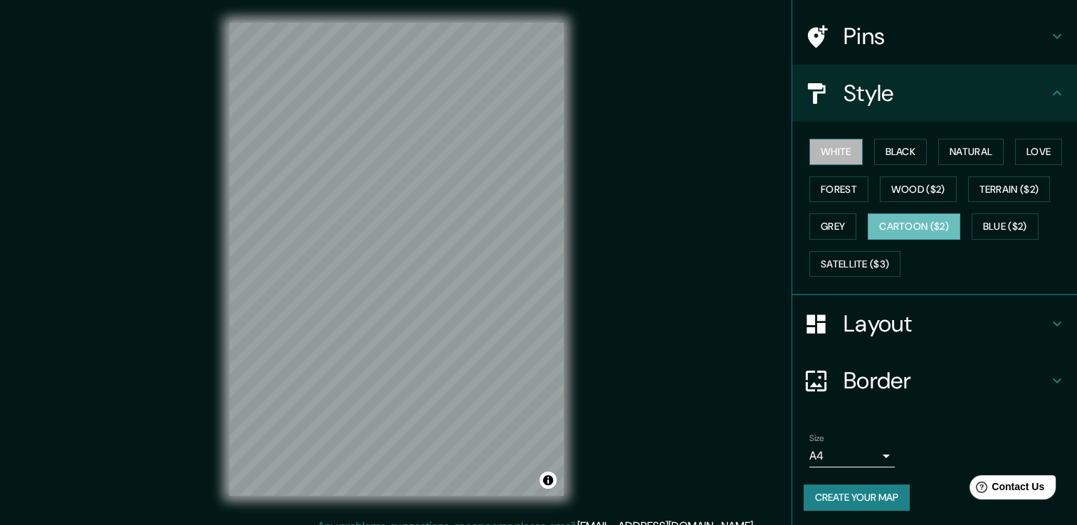
click at [820, 145] on button "White" at bounding box center [835, 152] width 53 height 26
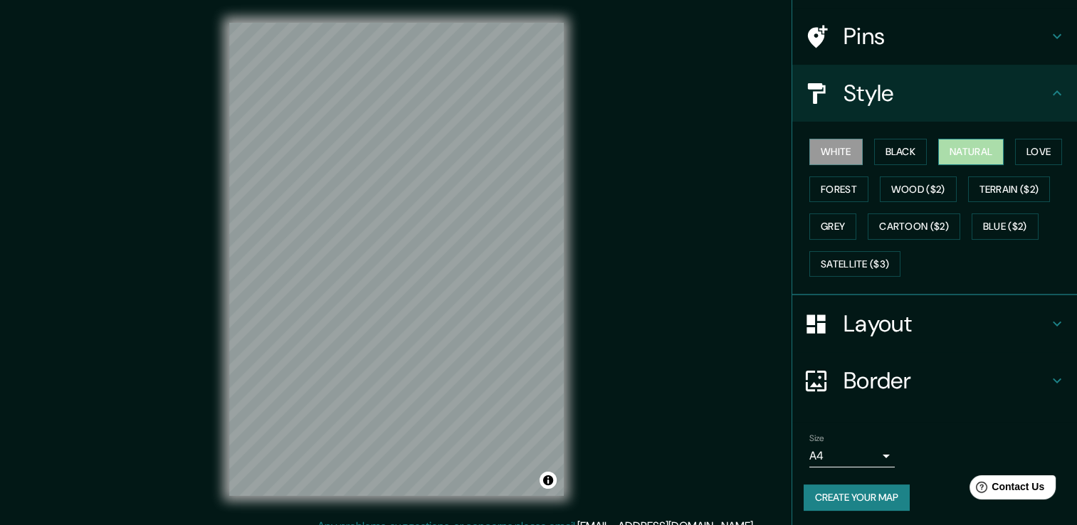
click at [971, 150] on button "Natural" at bounding box center [970, 152] width 65 height 26
click at [880, 182] on button "Wood ($2)" at bounding box center [918, 190] width 77 height 26
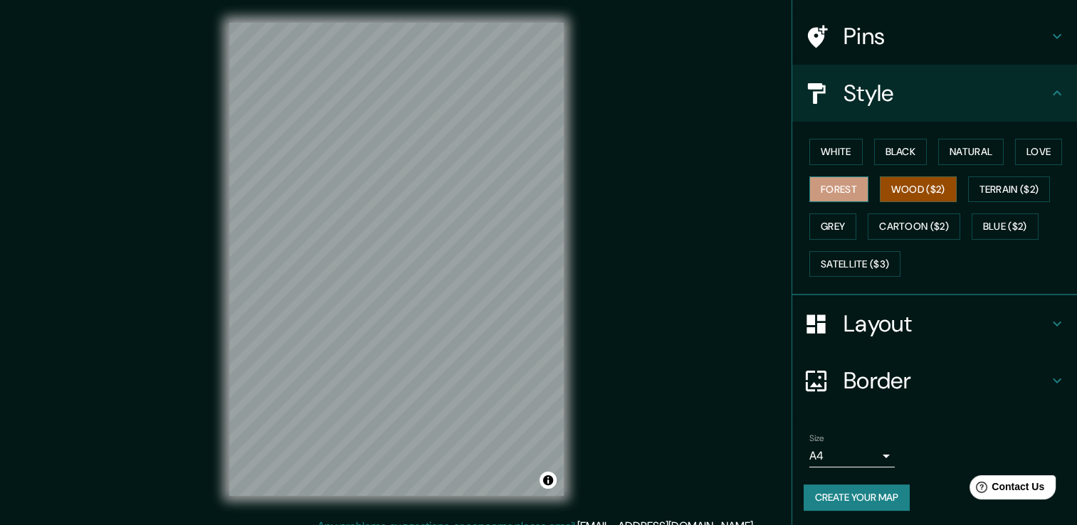
click at [831, 191] on button "Forest" at bounding box center [838, 190] width 59 height 26
click at [826, 230] on button "Grey" at bounding box center [832, 227] width 47 height 26
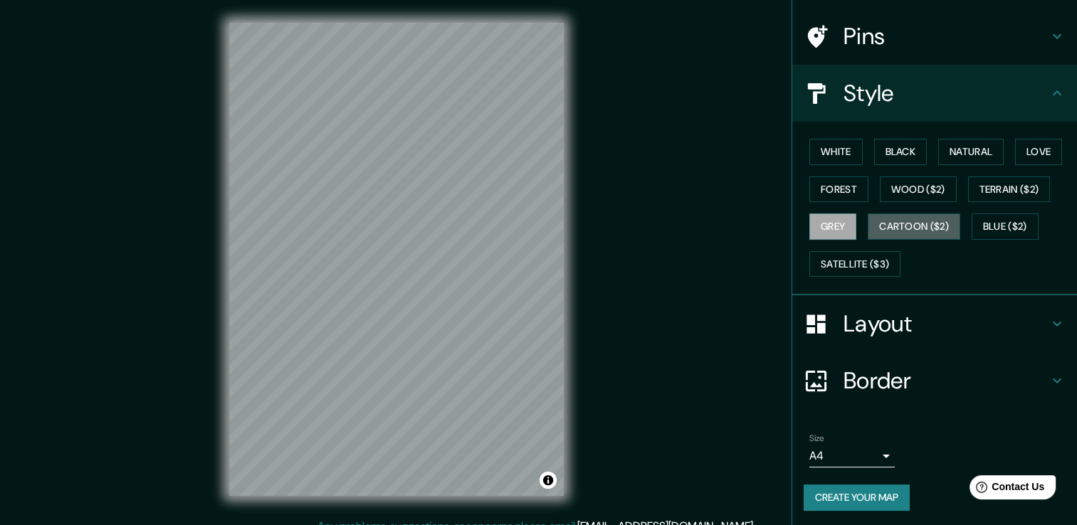
click at [879, 238] on button "Cartoon ($2)" at bounding box center [914, 227] width 93 height 26
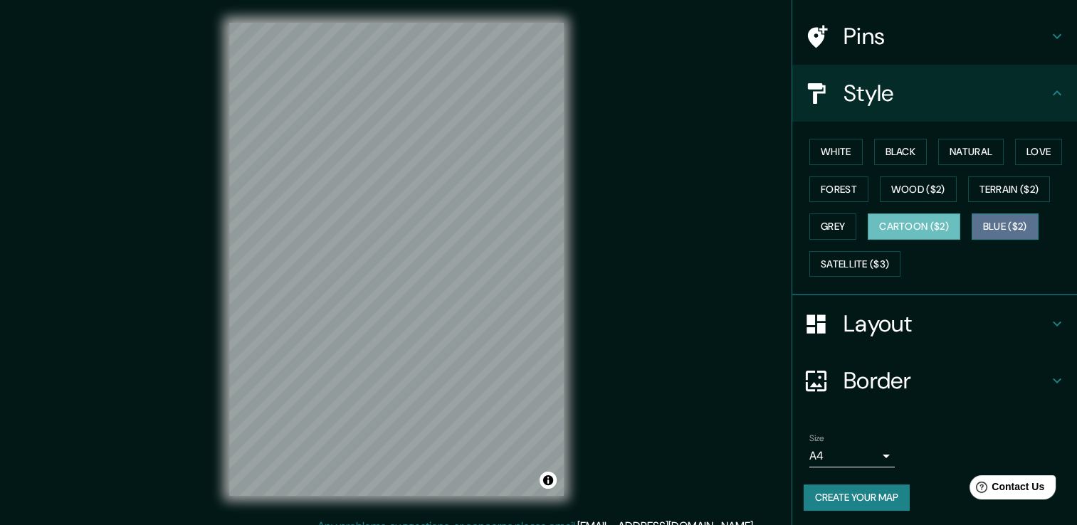
click at [972, 217] on button "Blue ($2)" at bounding box center [1005, 227] width 67 height 26
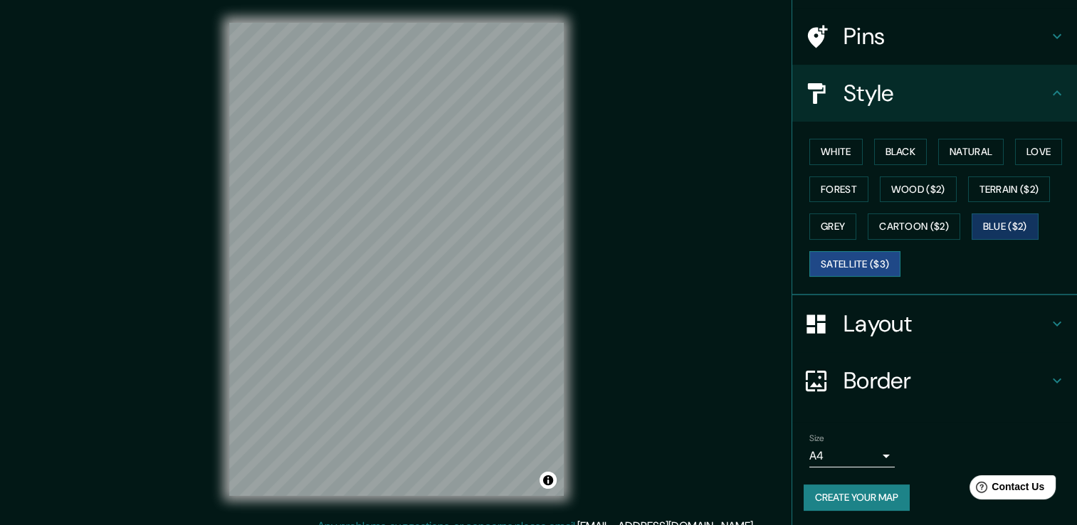
click at [842, 253] on button "Satellite ($3)" at bounding box center [854, 264] width 91 height 26
click at [398, 87] on div at bounding box center [398, 83] width 11 height 11
click at [401, 90] on div at bounding box center [397, 84] width 11 height 11
click at [395, 87] on div at bounding box center [393, 84] width 11 height 11
click at [903, 226] on button "Cartoon ($2)" at bounding box center [914, 227] width 93 height 26
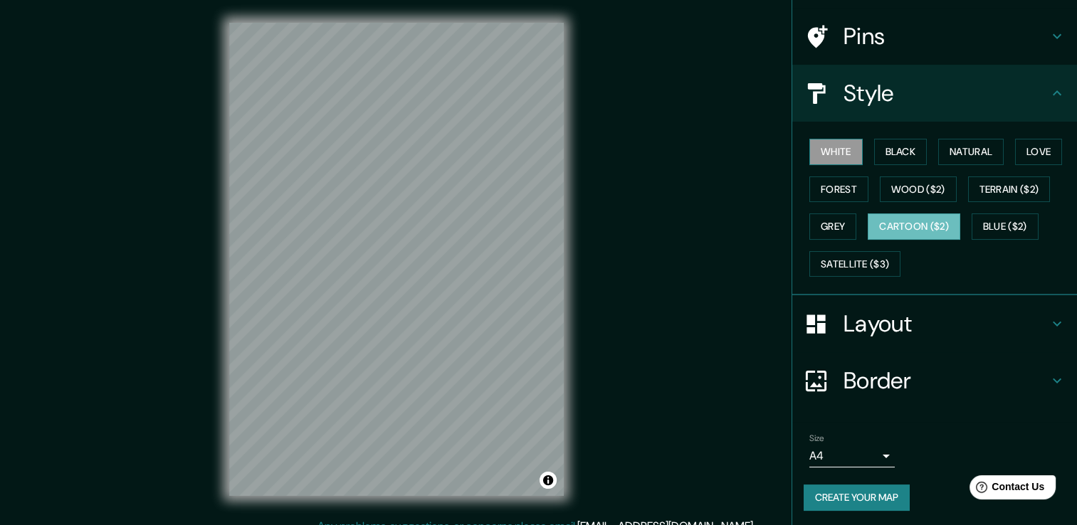
click at [830, 143] on button "White" at bounding box center [835, 152] width 53 height 26
